Goal: Check status: Check status

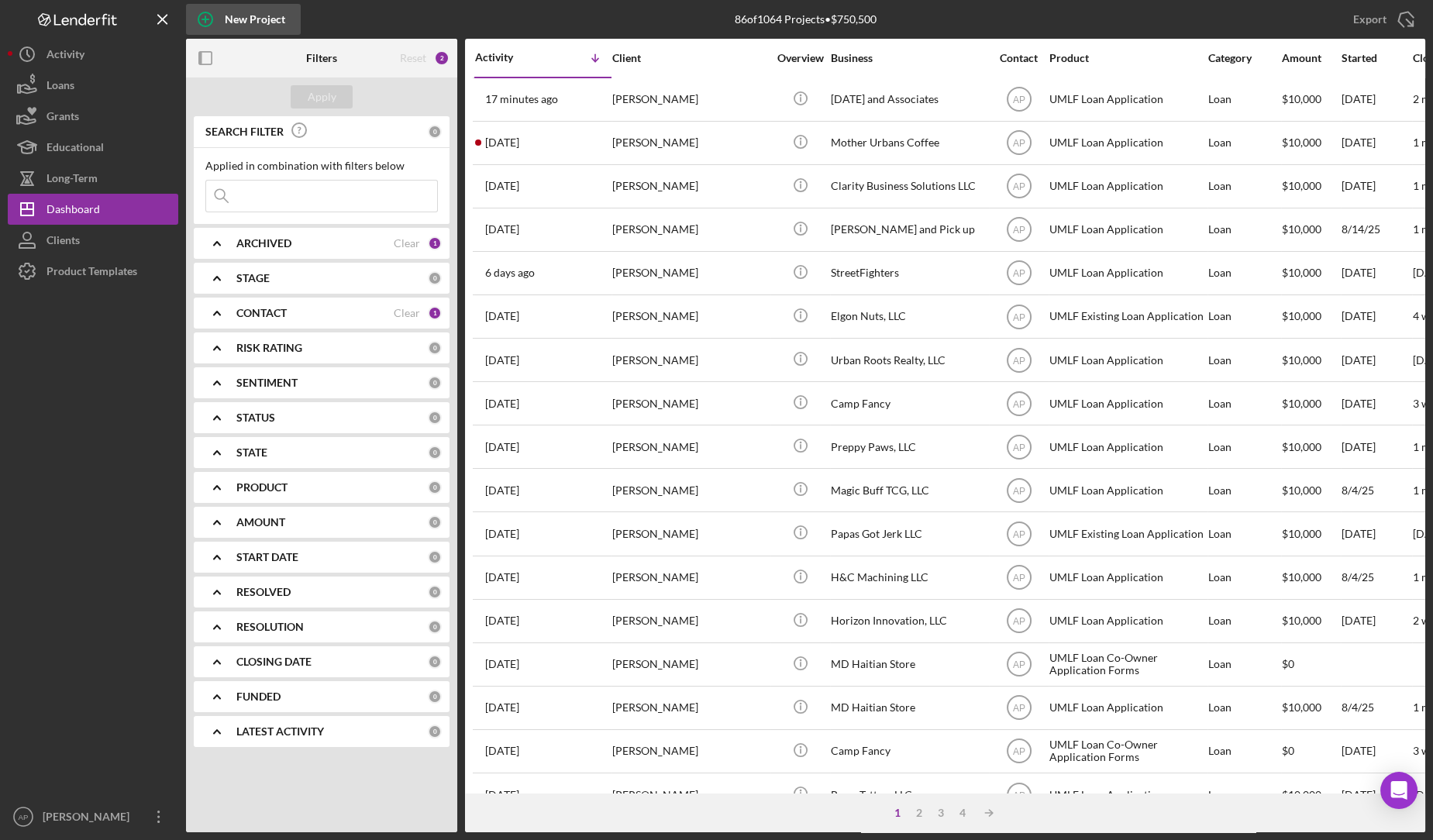
click at [202, 14] on icon "button" at bounding box center [205, 19] width 39 height 39
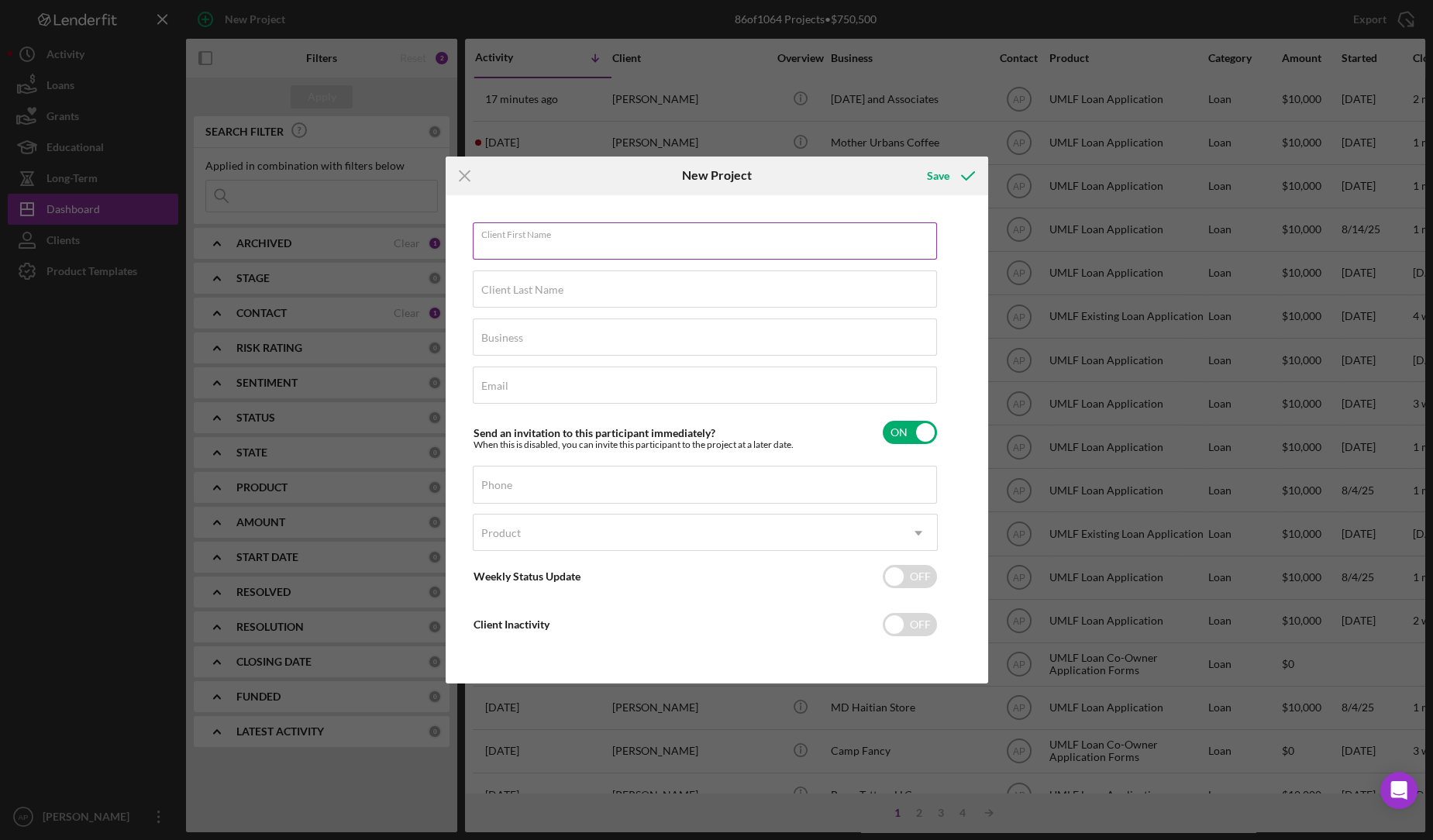
click at [529, 234] on div "Client First Name Required" at bounding box center [705, 242] width 465 height 39
type input "m"
click at [454, 186] on icon "Icon/Menu Close" at bounding box center [464, 176] width 39 height 39
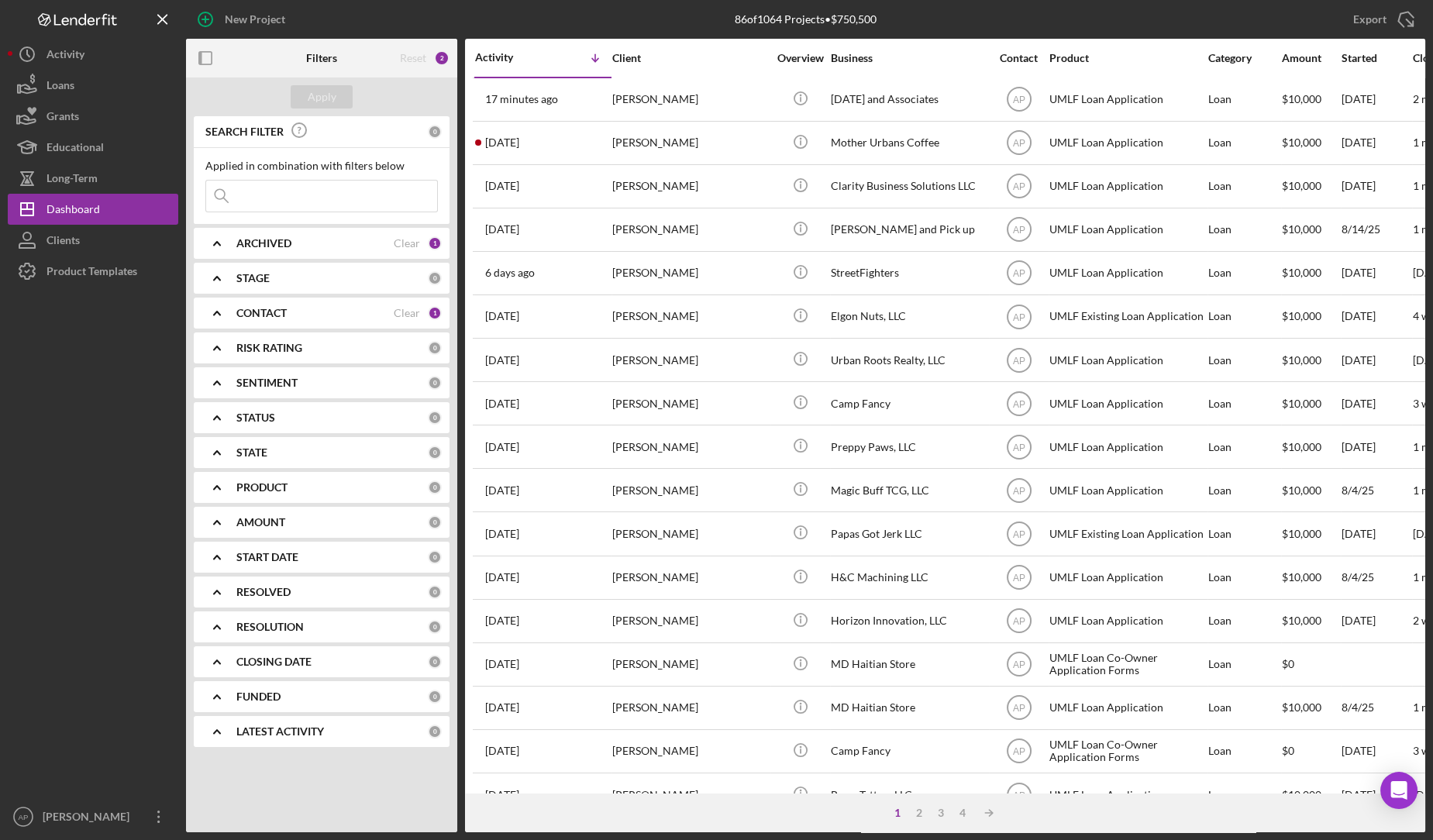
click at [393, 197] on input at bounding box center [321, 196] width 231 height 31
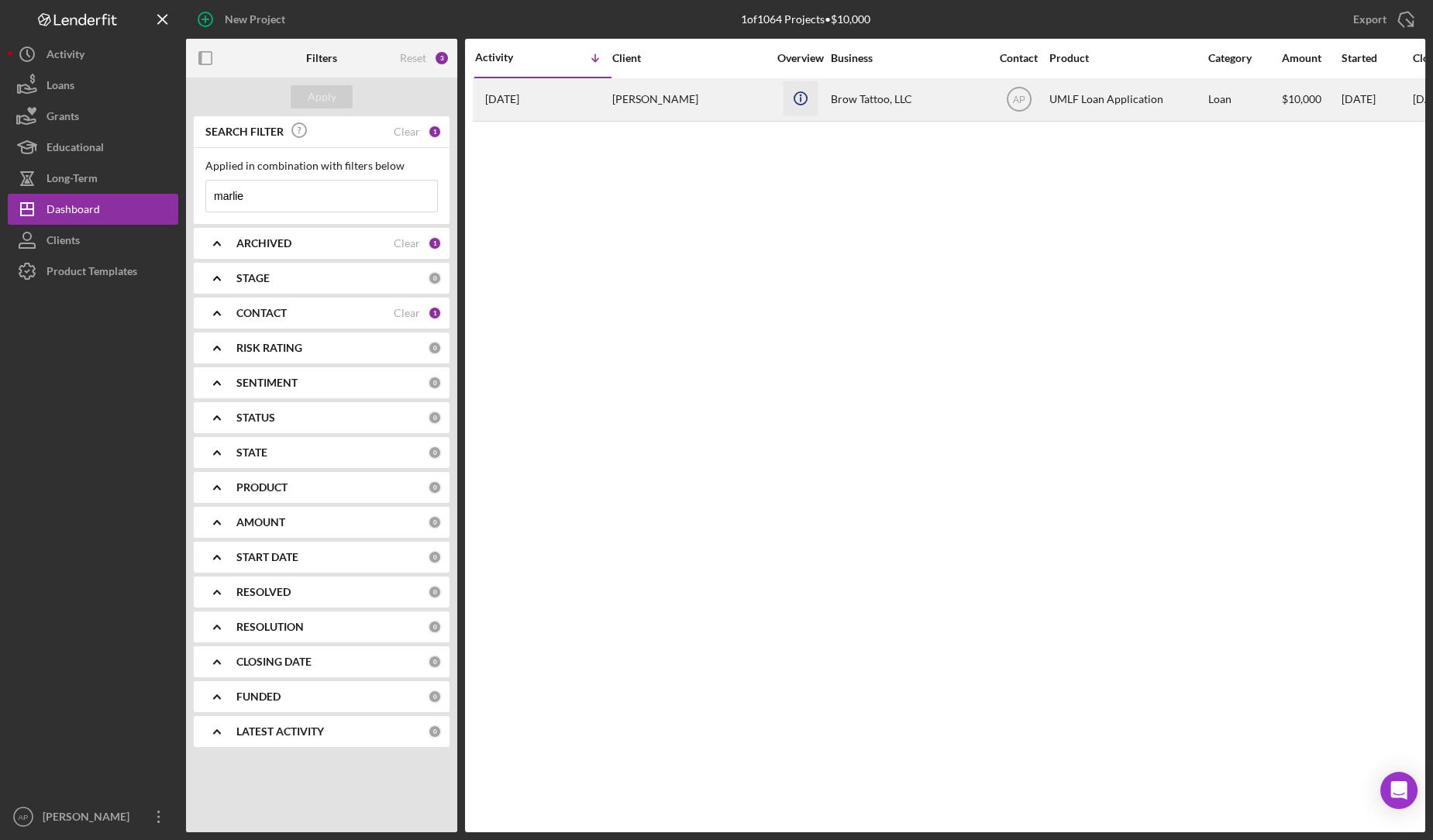
type input "marlie"
click at [783, 100] on icon "Icon/Info" at bounding box center [800, 98] width 35 height 35
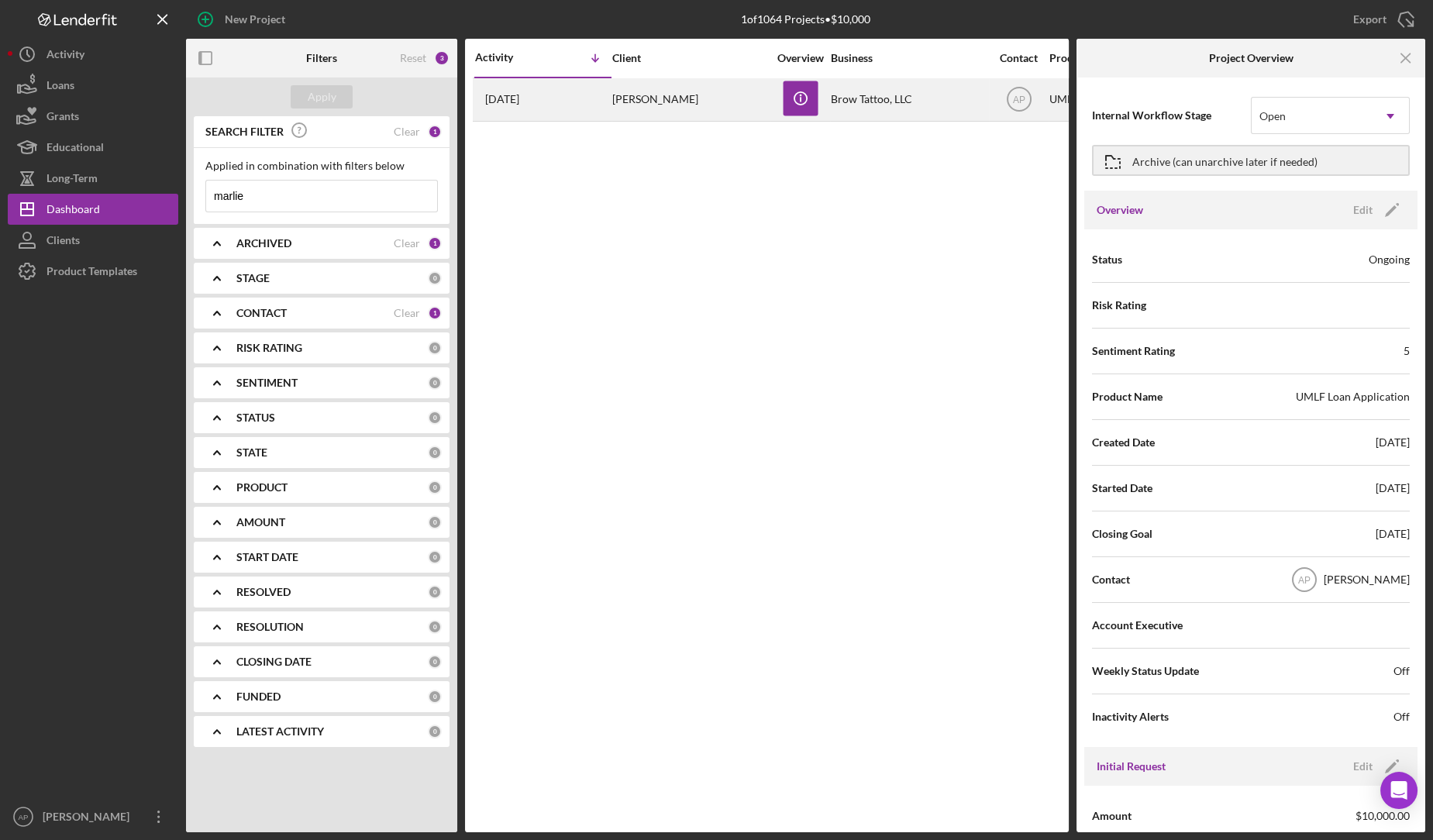
click at [908, 110] on div "Brow Tattoo, LLC" at bounding box center [908, 99] width 155 height 41
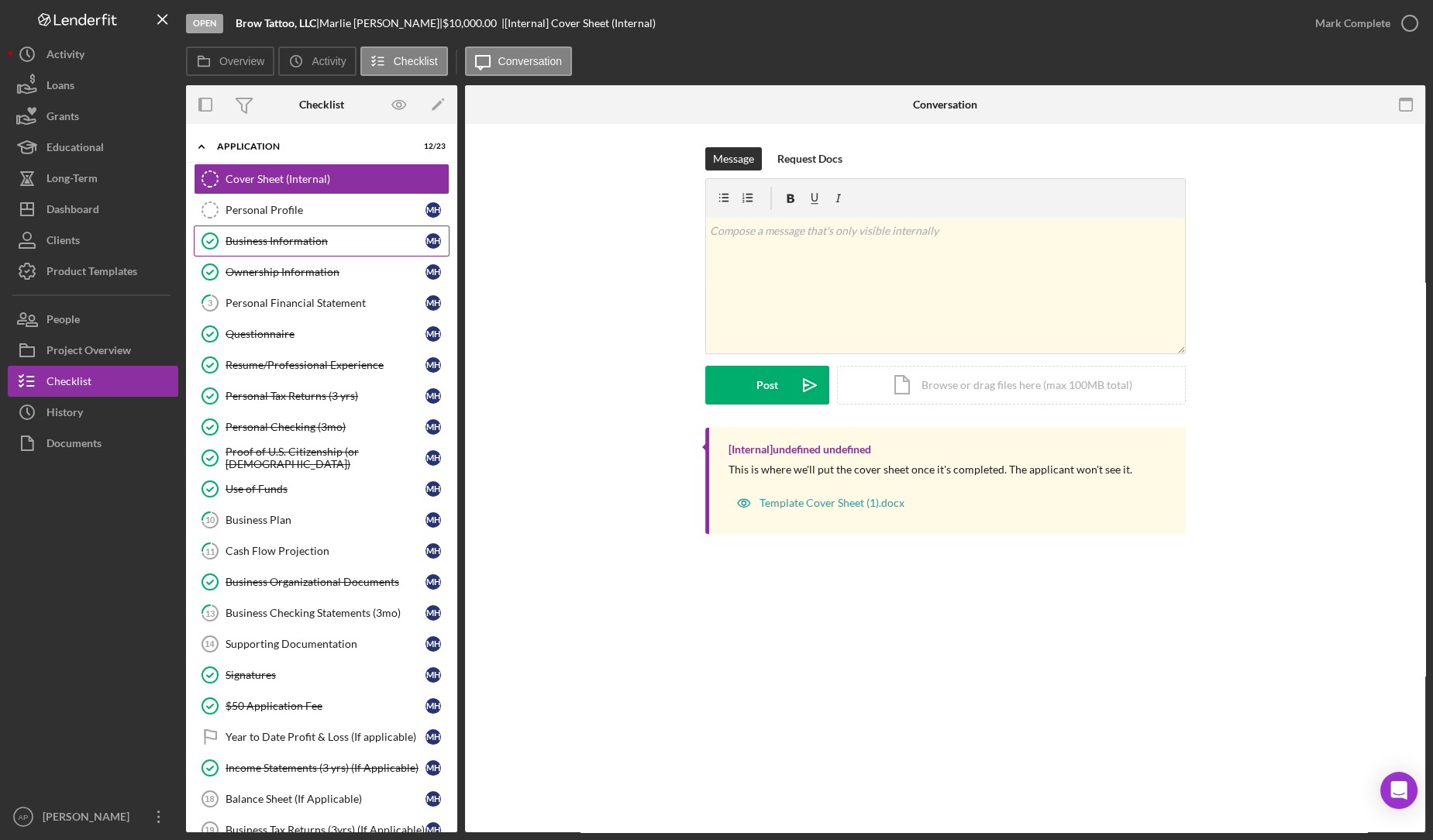
click at [314, 253] on link "Business Information Business Information M H" at bounding box center [321, 241] width 256 height 31
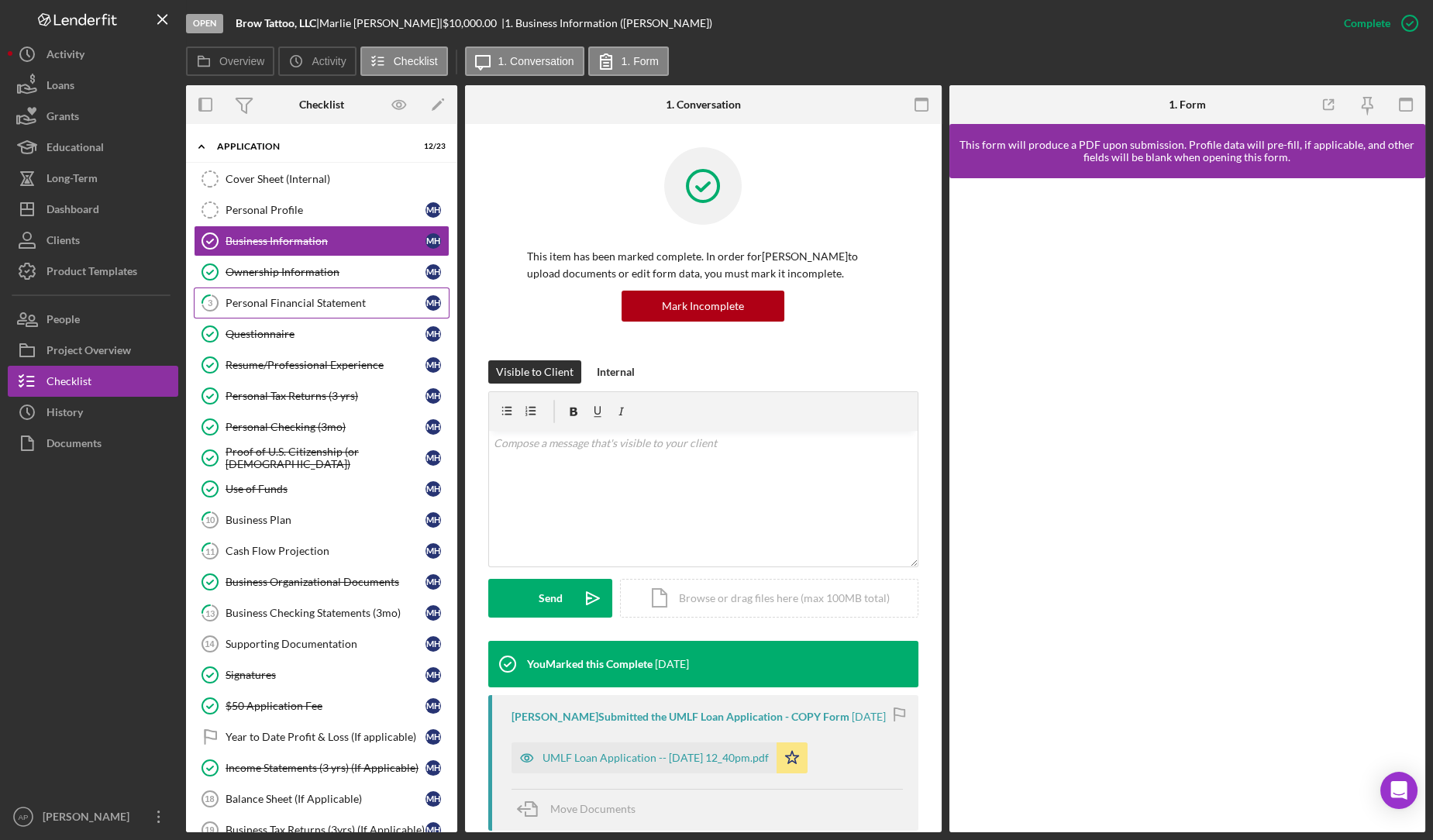
click at [292, 302] on div "Personal Financial Statement" at bounding box center [325, 303] width 200 height 13
